Goal: Transaction & Acquisition: Purchase product/service

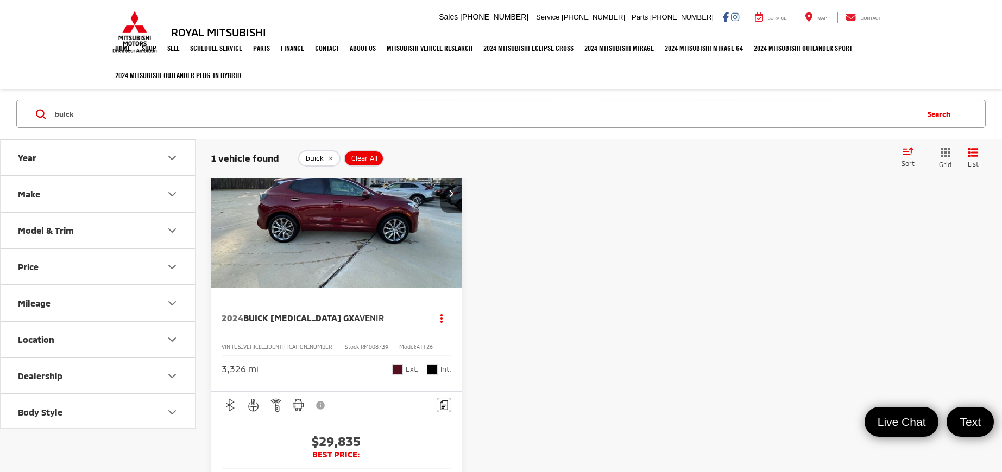
click at [329, 158] on icon "remove buick" at bounding box center [330, 158] width 4 height 4
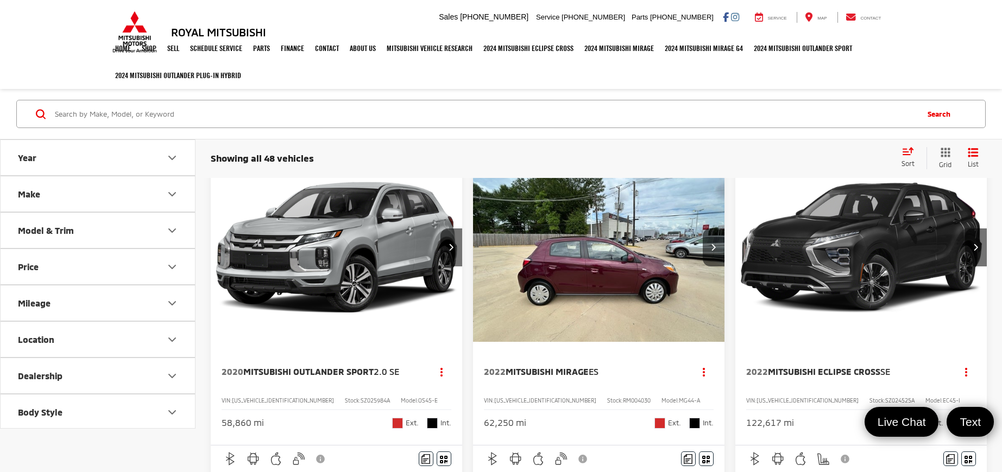
click at [912, 161] on span "Sort" at bounding box center [907, 164] width 13 height 8
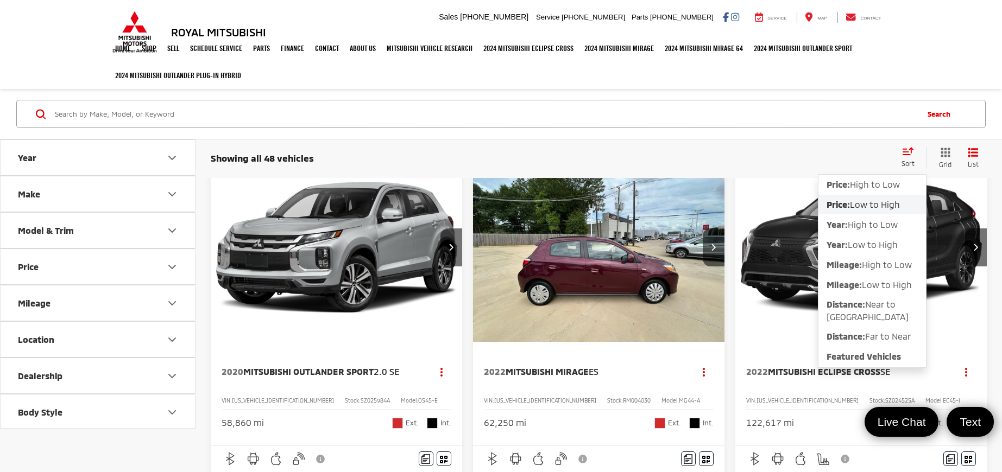
click at [900, 206] on span "Low to High" at bounding box center [875, 204] width 50 height 10
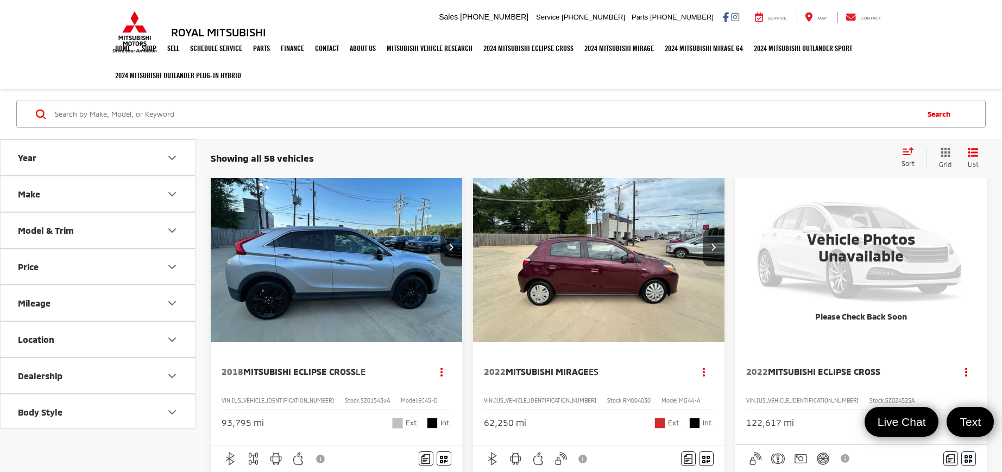
click at [731, 147] on div "Showing all 58 vehicles Clear All + 0 test Sort Price: High to Low Price: Low t…" at bounding box center [599, 158] width 776 height 22
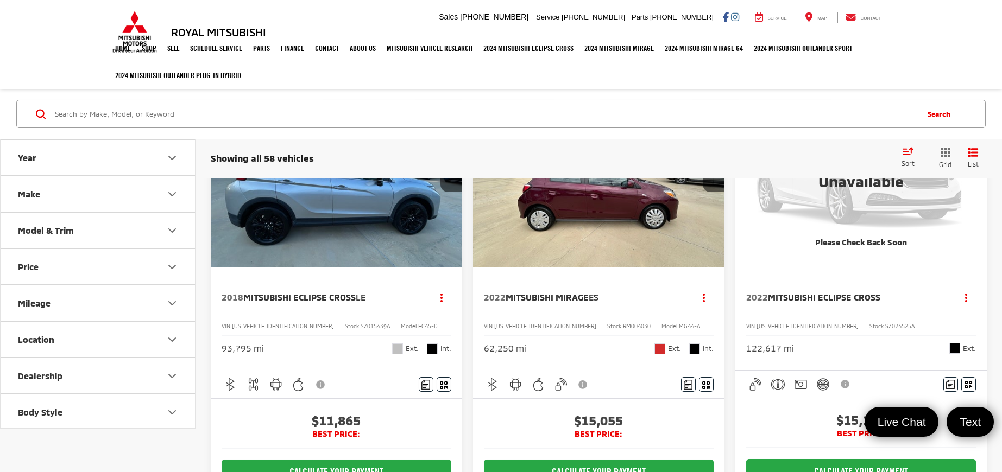
scroll to position [54, 0]
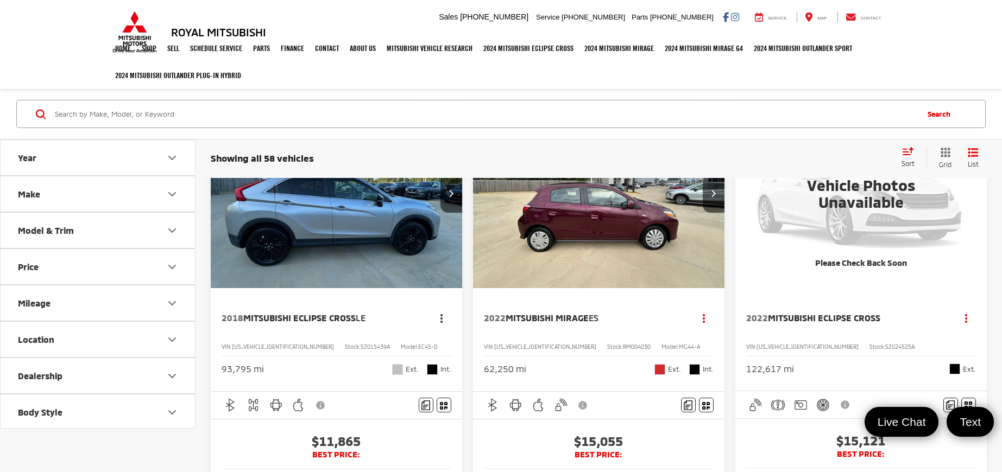
click at [441, 316] on icon "dropdown dots" at bounding box center [441, 315] width 2 height 2
click at [438, 338] on span "Copy Link" at bounding box center [420, 342] width 46 height 11
click at [611, 153] on div "Showing all 58 vehicles Clear All + 0" at bounding box center [551, 158] width 681 height 11
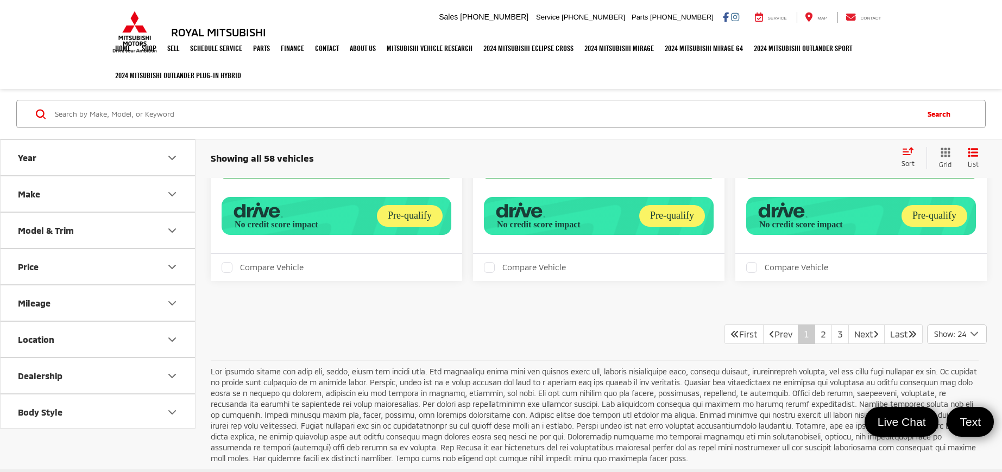
scroll to position [4173, 0]
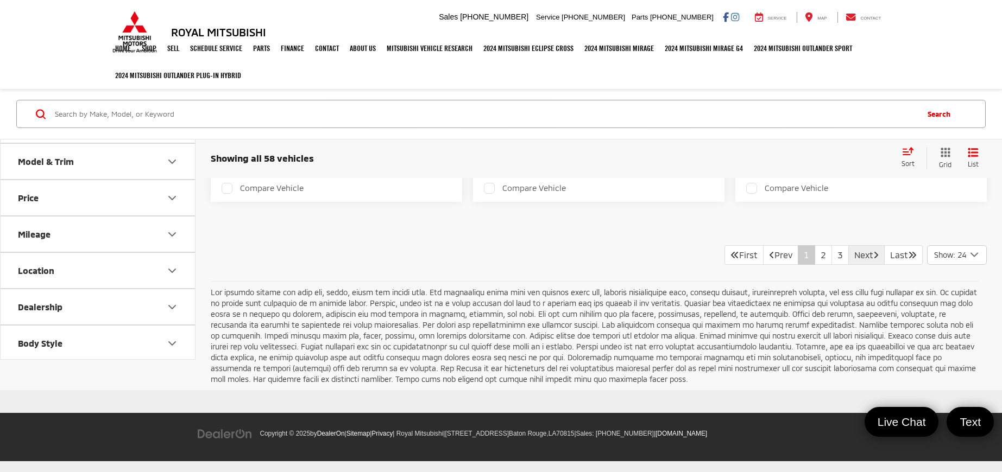
click at [856, 251] on link "Next" at bounding box center [866, 255] width 36 height 20
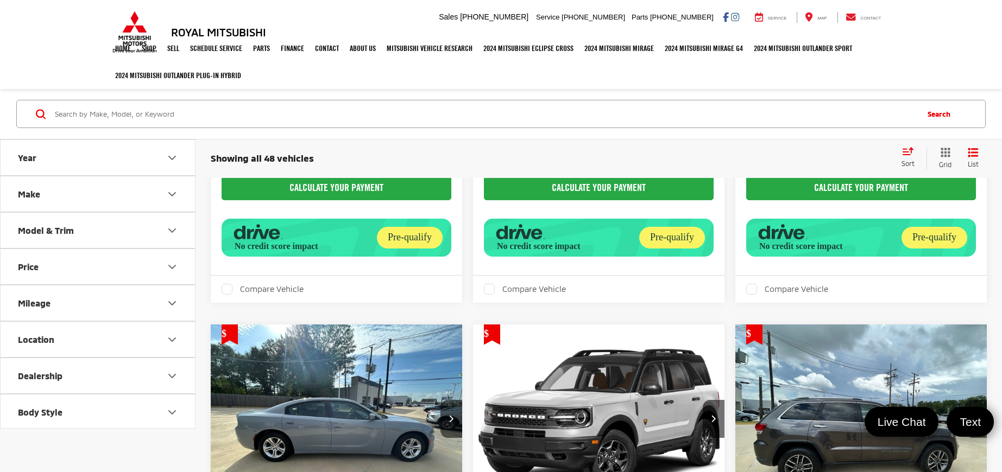
scroll to position [1980, 0]
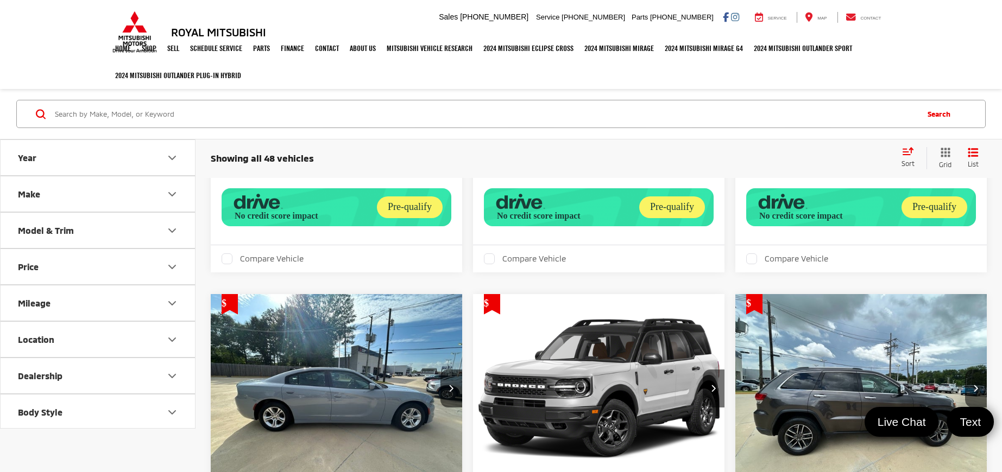
click at [175, 263] on icon "Price" at bounding box center [172, 267] width 13 height 13
click at [69, 293] on input "10,000" at bounding box center [54, 294] width 70 height 21
type input "1"
click at [167, 294] on input "51,000" at bounding box center [142, 294] width 70 height 21
type input "5,000"
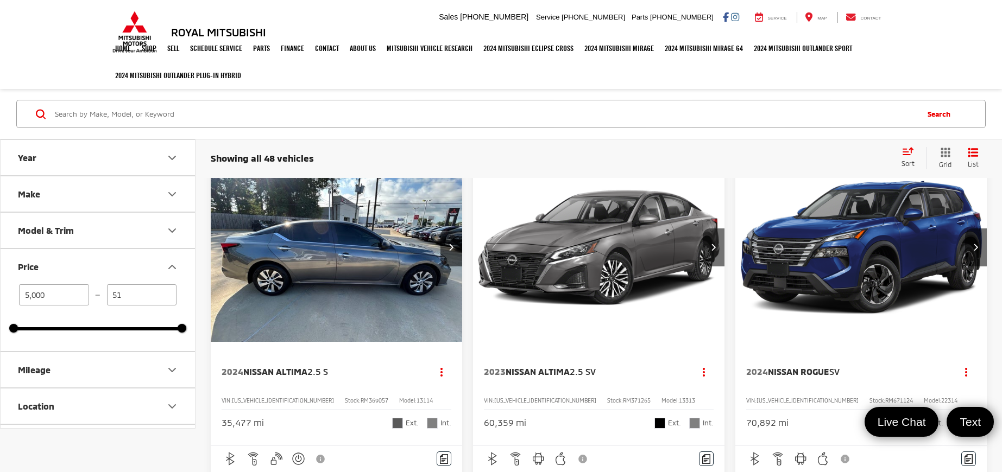
type input "5"
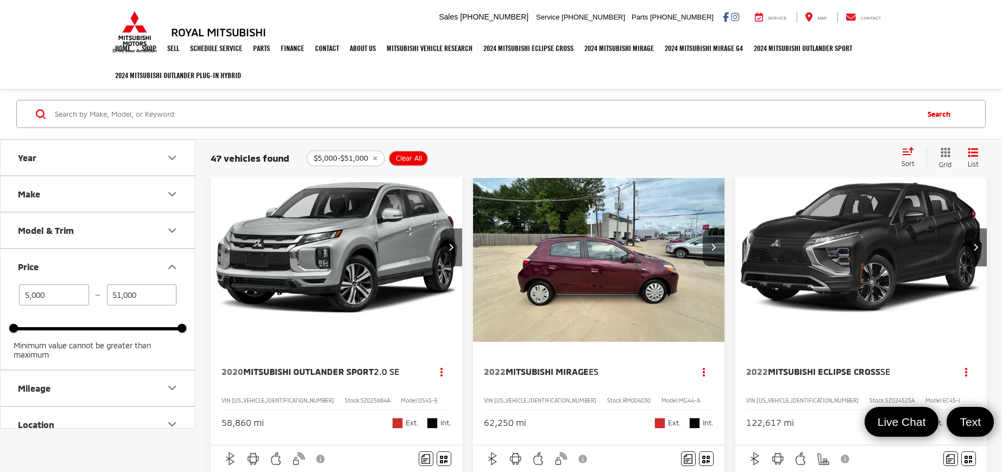
click at [156, 292] on input "51,000" at bounding box center [142, 294] width 70 height 21
type input "5"
click at [136, 268] on button "Price" at bounding box center [98, 266] width 195 height 35
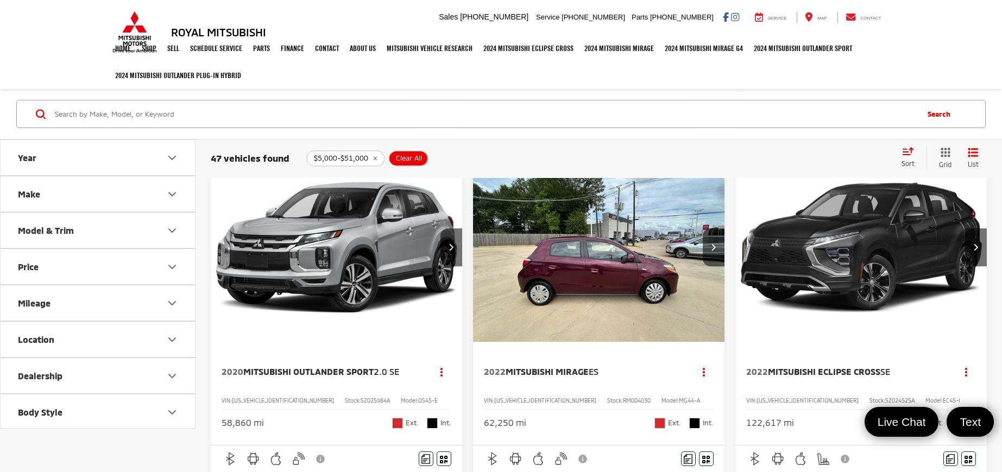
type input "21,000"
click at [136, 268] on button "Price" at bounding box center [98, 266] width 195 height 35
click at [547, 139] on div "buick buick encore gx buick with bluetooth® buick encore gx avenir buick with a…" at bounding box center [501, 114] width 1002 height 50
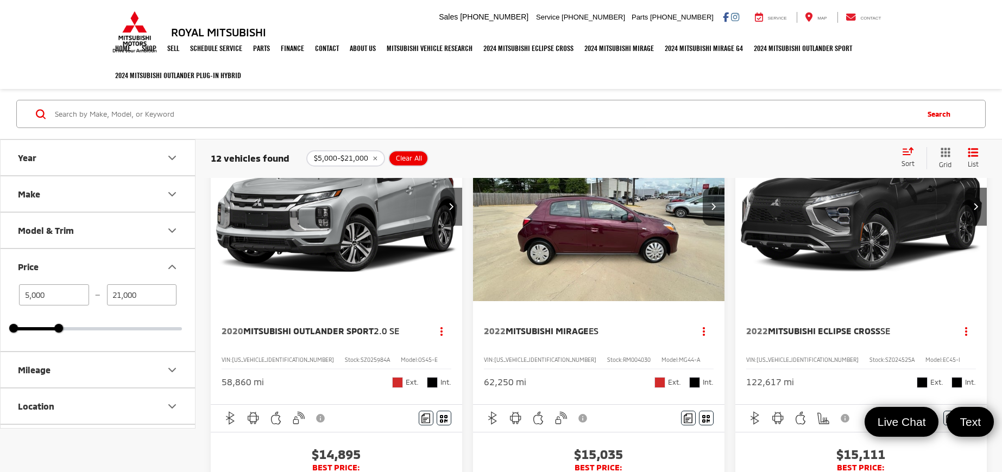
scroll to position [95, 0]
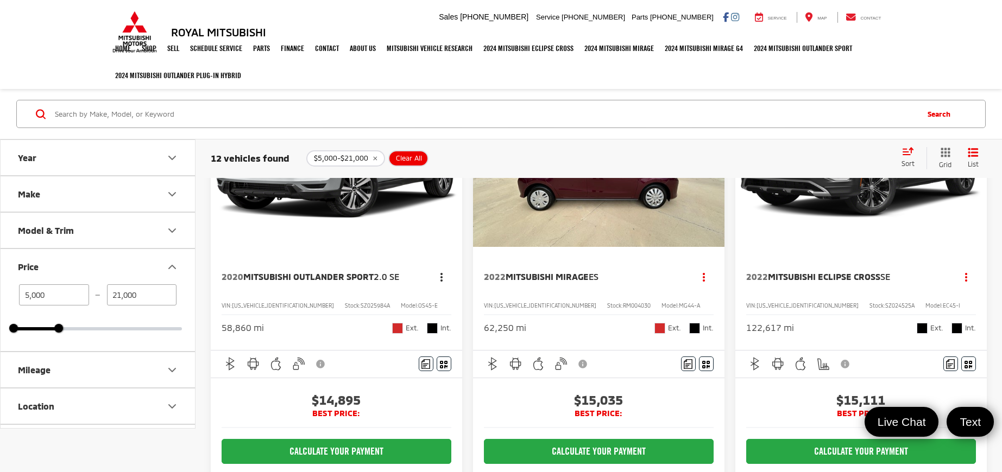
click at [444, 275] on button "Actions" at bounding box center [441, 277] width 19 height 19
click at [426, 307] on button "Copy Link" at bounding box center [411, 300] width 79 height 23
click at [743, 159] on div "$5,000-$21,000 Clear All + 0" at bounding box center [598, 158] width 585 height 16
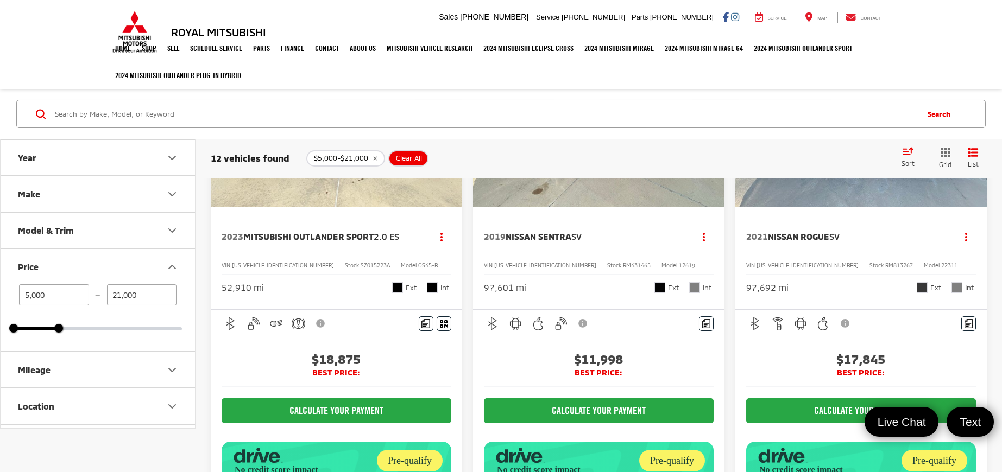
scroll to position [638, 0]
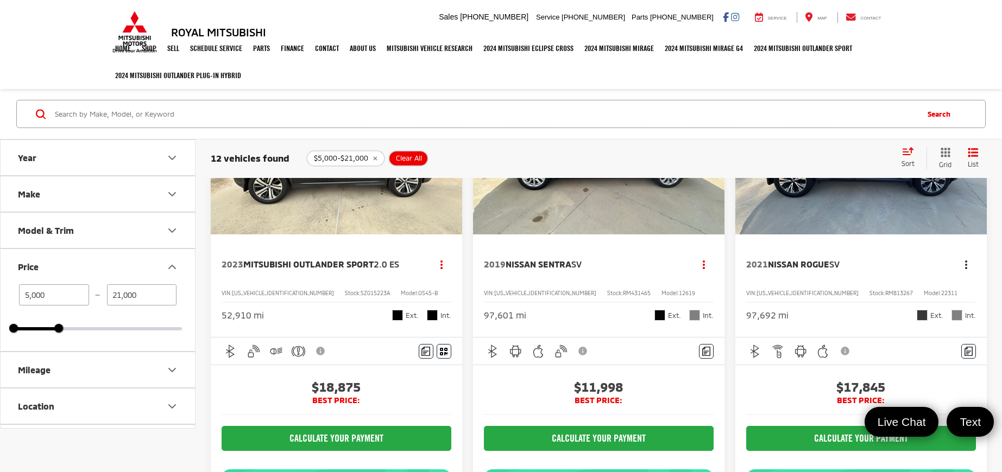
click at [970, 265] on button "Actions" at bounding box center [966, 264] width 19 height 19
click at [954, 299] on button "Copy Link" at bounding box center [936, 287] width 79 height 23
click at [559, 113] on input "Search by Make, Model, or Keyword" at bounding box center [485, 114] width 863 height 26
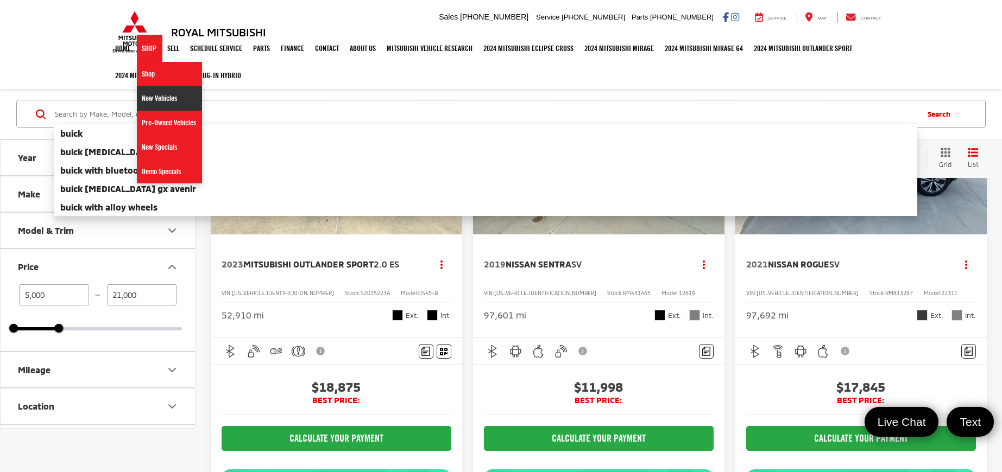
click at [157, 88] on link "New Vehicles" at bounding box center [169, 98] width 65 height 24
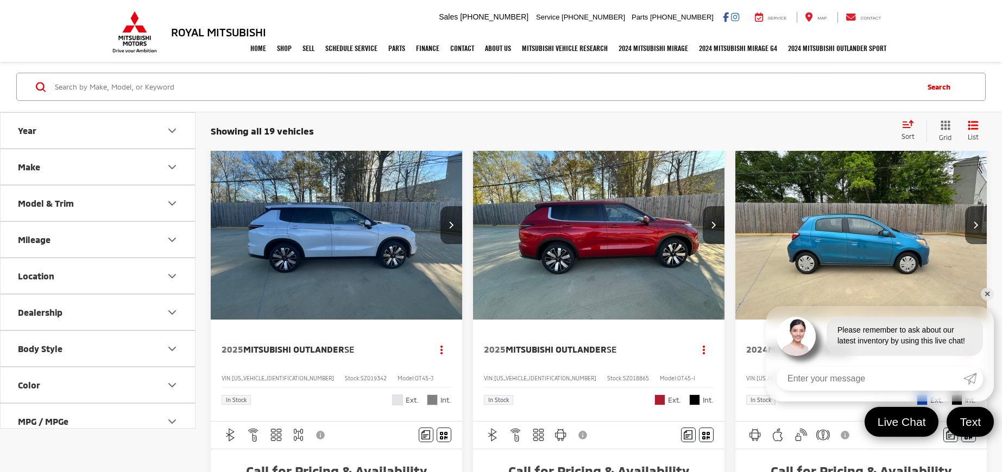
scroll to position [624, 0]
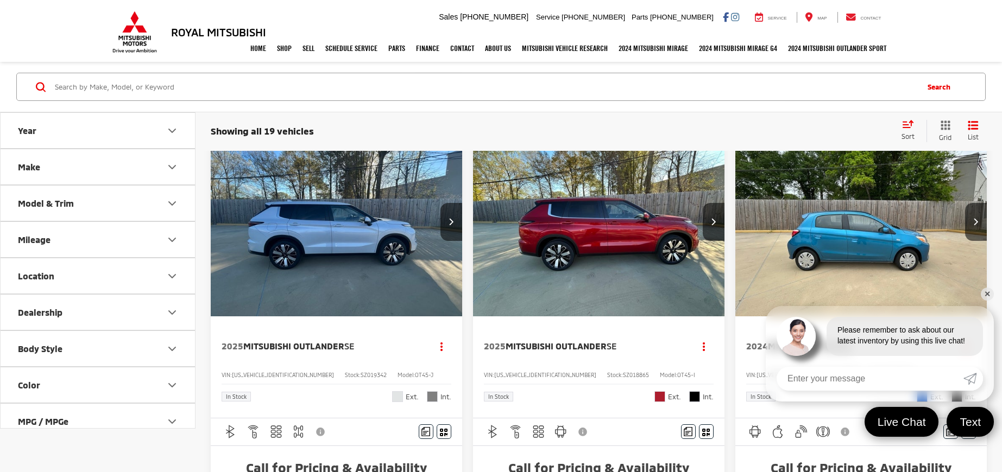
click at [988, 293] on link "✕" at bounding box center [987, 294] width 13 height 13
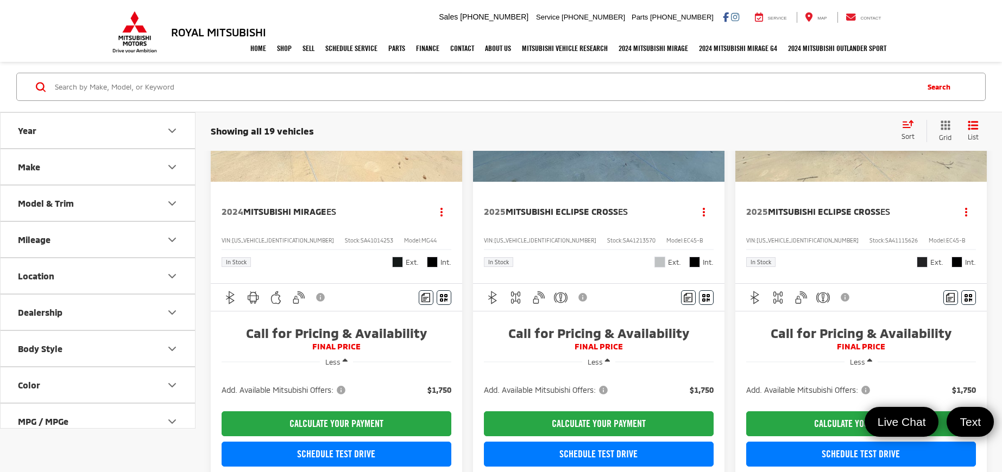
scroll to position [54, 0]
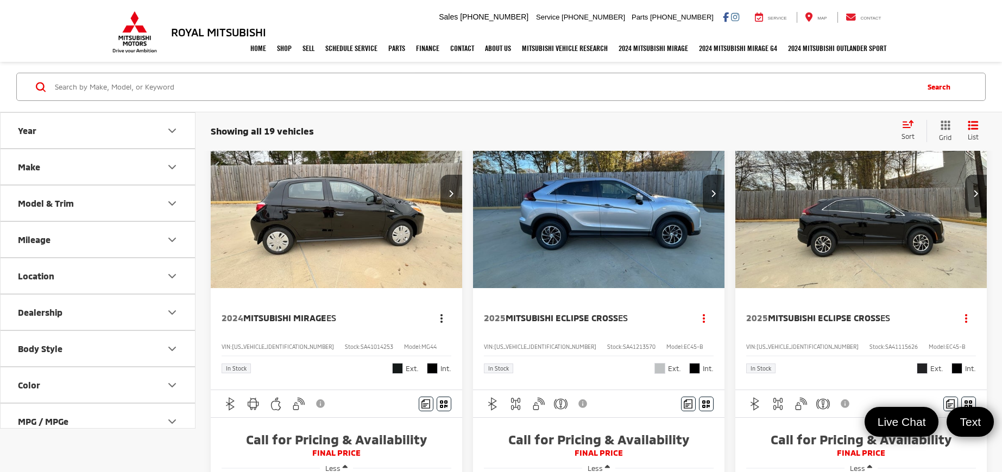
click at [439, 315] on button "Actions" at bounding box center [441, 318] width 19 height 19
click at [429, 339] on span "Copy Link" at bounding box center [420, 342] width 46 height 11
click at [64, 39] on nav "Home Shop Shop New Vehicles Pre-Owned Vehicles New Specials Demo Specials Sell …" at bounding box center [501, 48] width 1002 height 27
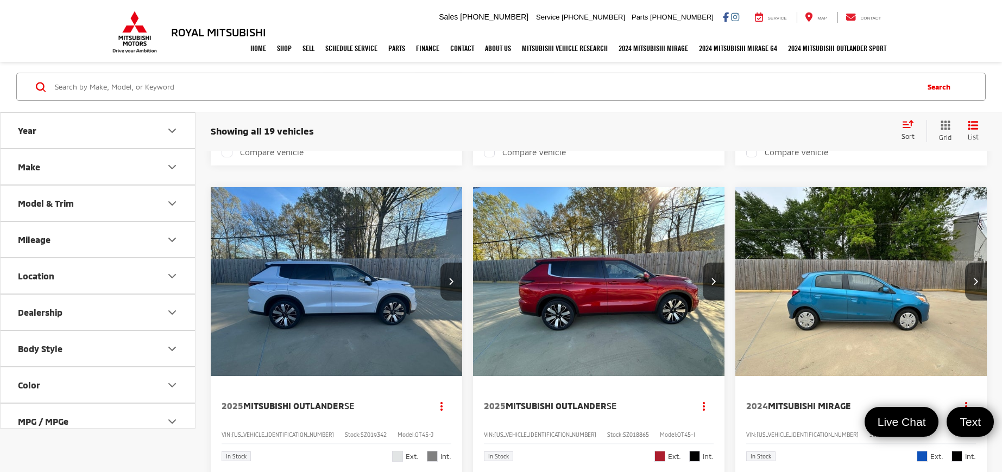
scroll to position [570, 0]
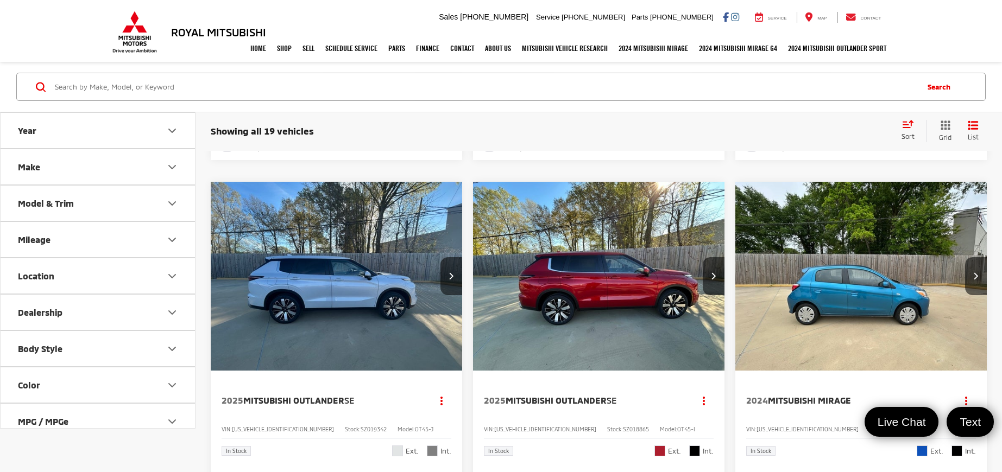
click at [193, 457] on div "Year Make Model & Trim Mileage Location Dealership Body Style Color MPG / MPGe …" at bounding box center [97, 285] width 195 height 347
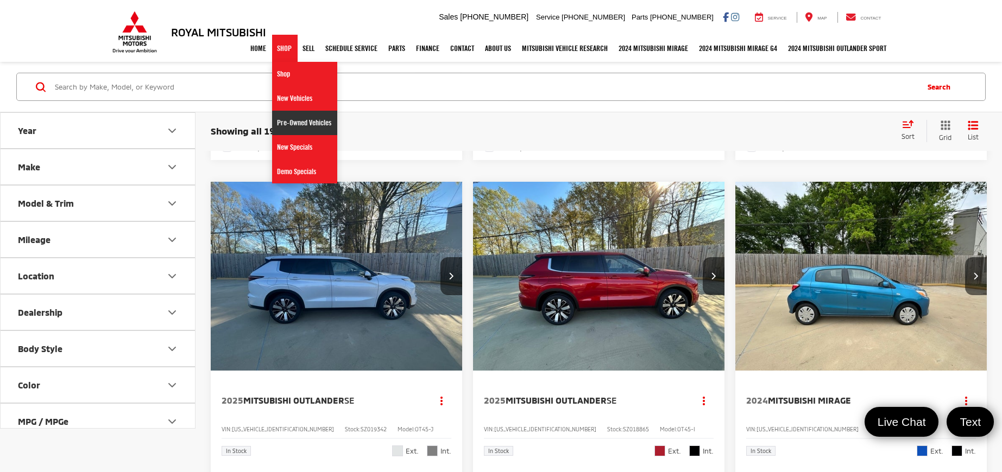
click at [293, 117] on link "Pre-Owned Vehicles" at bounding box center [304, 123] width 65 height 24
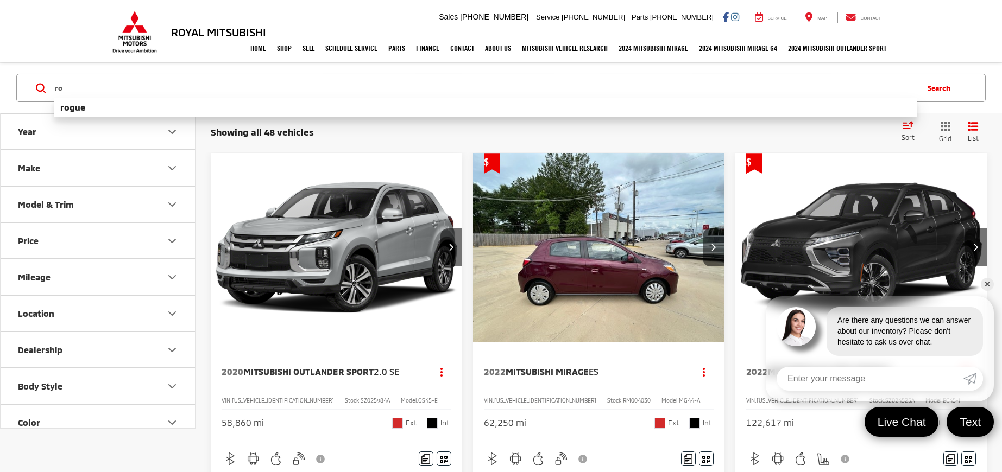
type input "r"
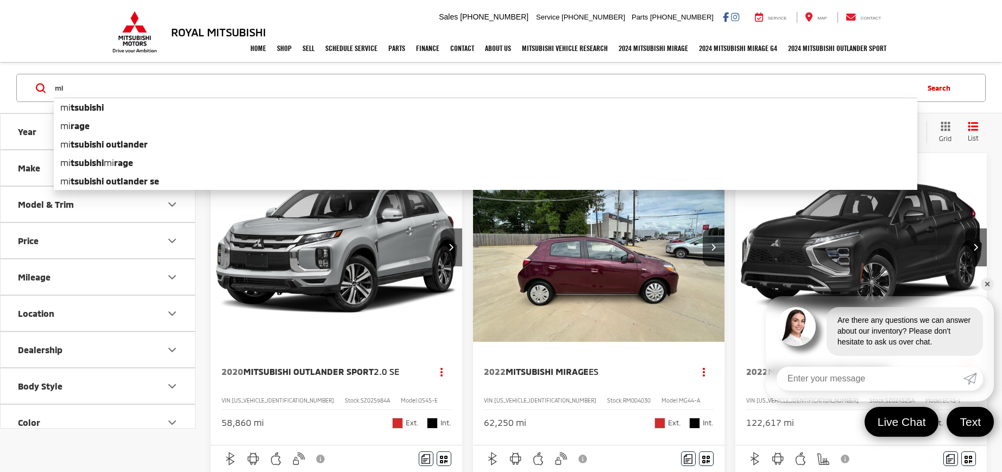
type input "m"
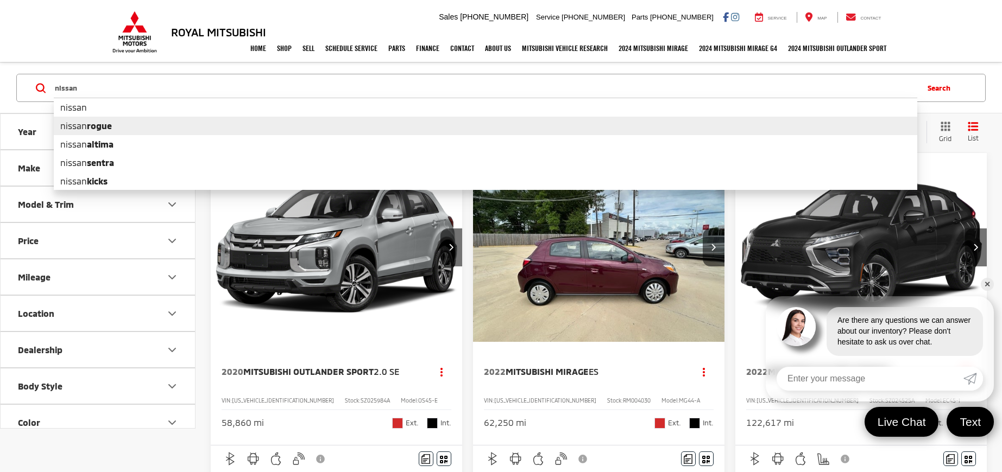
click at [293, 122] on li "nissan rogue" at bounding box center [485, 126] width 863 height 18
type input "nissan rogue"
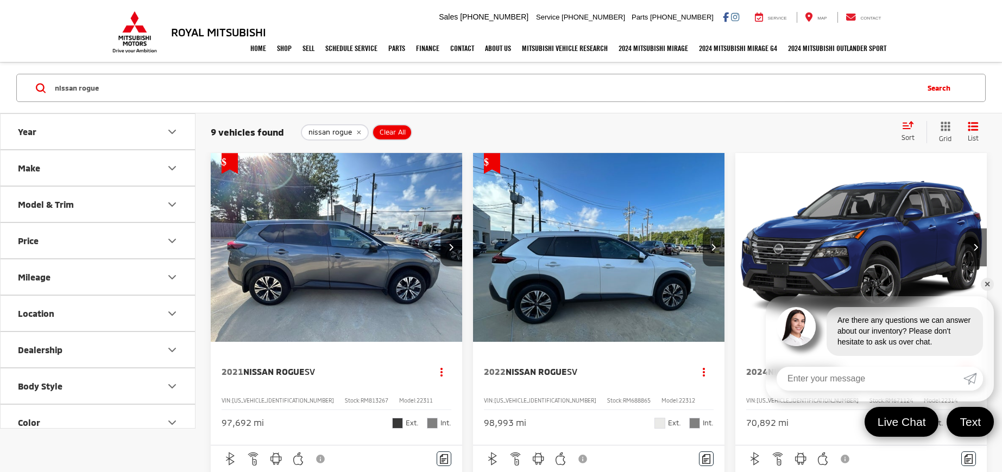
click at [505, 118] on div "9 vehicles found nissan rogue Clear All + 0 test Sort Price: High to Low Price:…" at bounding box center [598, 132] width 806 height 40
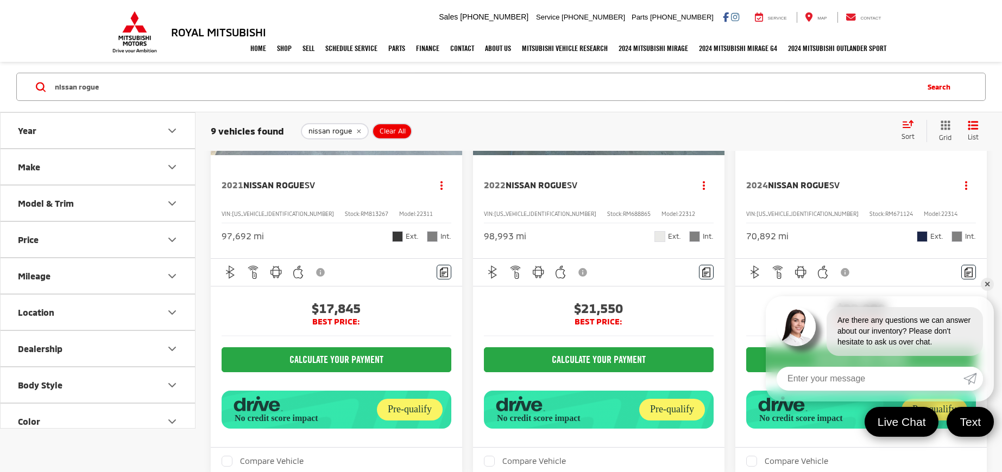
scroll to position [189, 0]
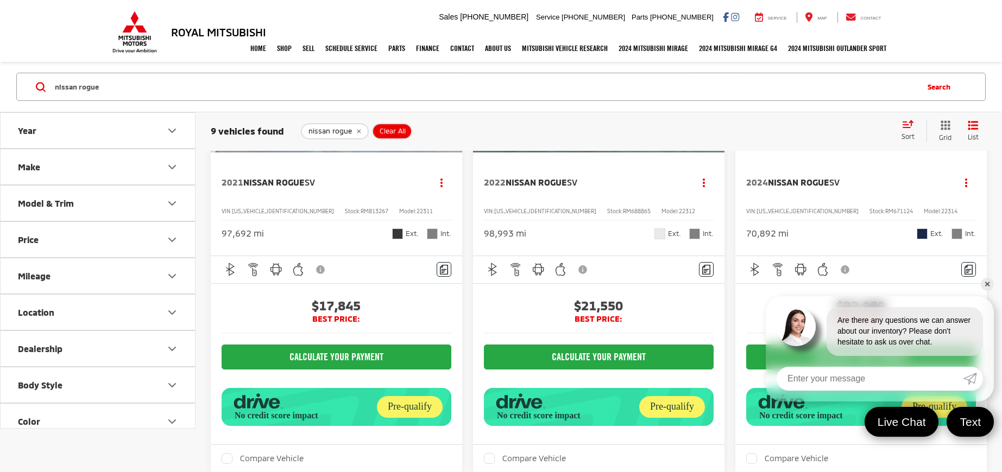
click at [990, 282] on link "✕" at bounding box center [987, 284] width 13 height 13
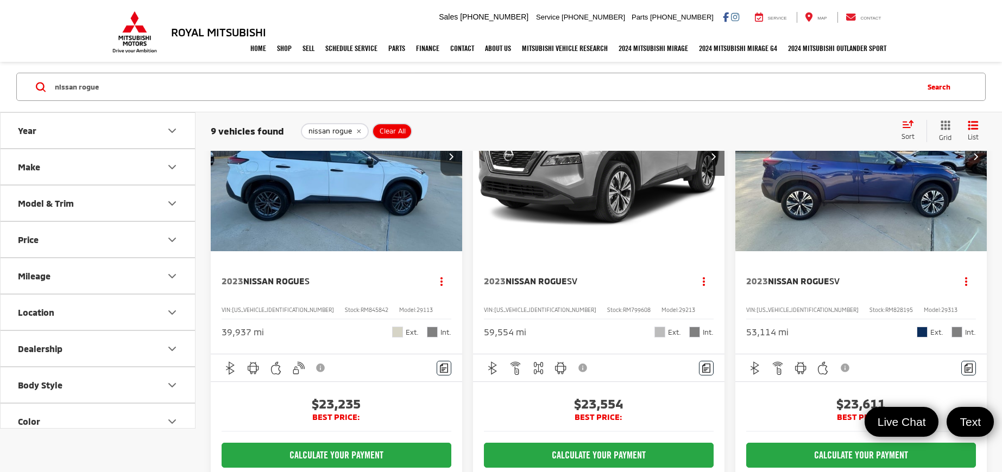
scroll to position [624, 0]
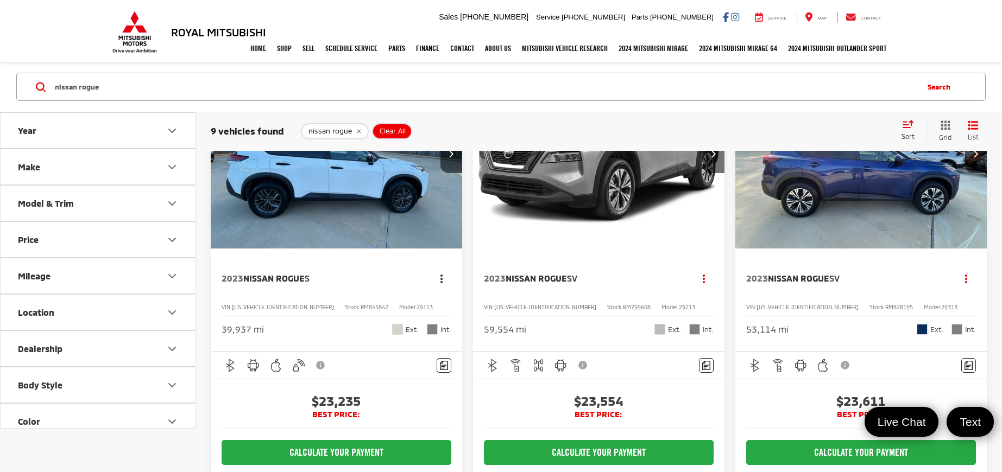
click at [440, 277] on span "dropdown dots" at bounding box center [441, 278] width 2 height 9
click at [353, 315] on div "2023 Nissan Rogue S Copy Link Share Print View Details VIN: 5N1BT3AA1PC845842 S…" at bounding box center [336, 300] width 251 height 103
click at [326, 232] on img "2023 Nissan Rogue S 0" at bounding box center [336, 155] width 253 height 190
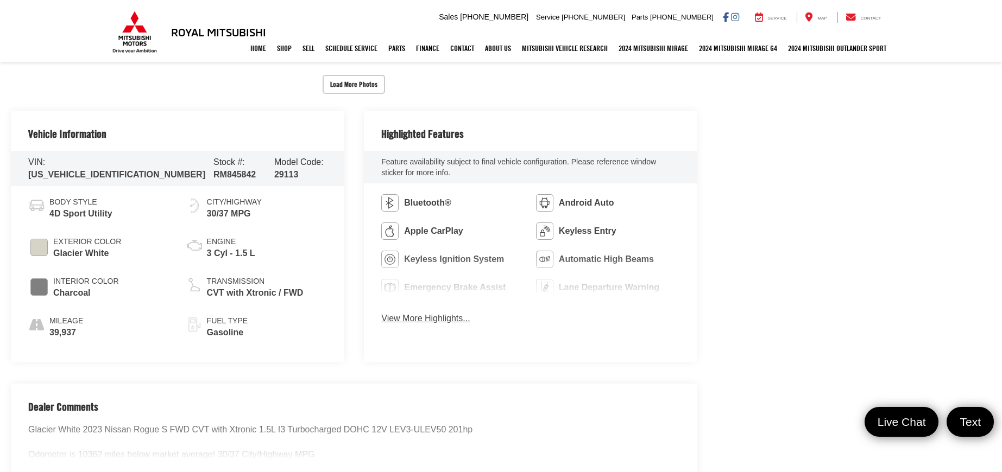
scroll to position [488, 0]
